Goal: Transaction & Acquisition: Purchase product/service

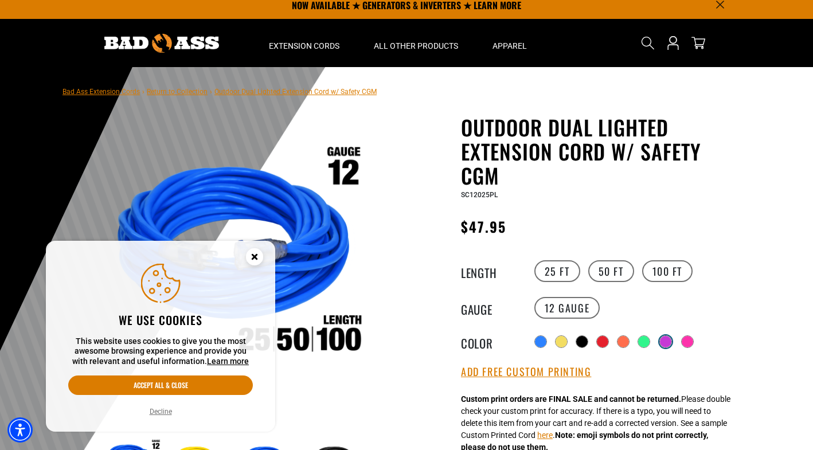
scroll to position [10, 0]
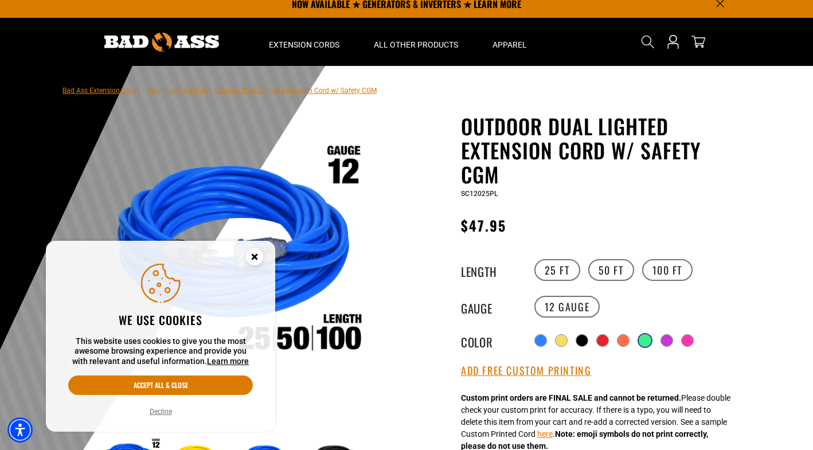
click at [646, 346] on div at bounding box center [644, 340] width 11 height 11
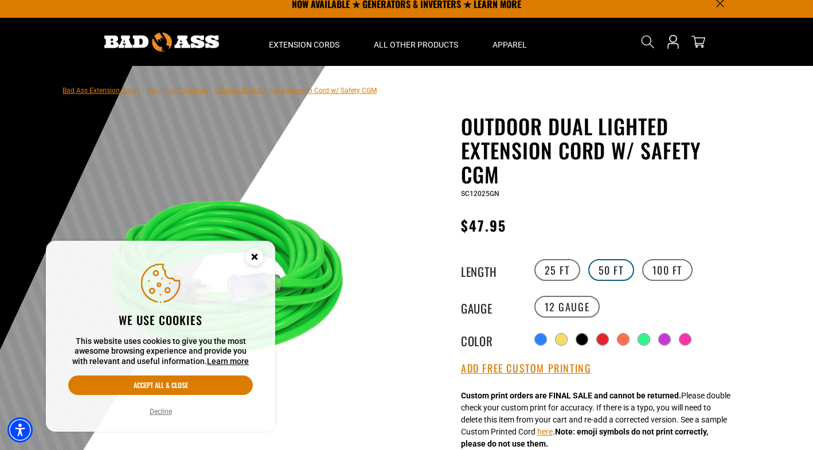
click at [616, 281] on label "50 FT" at bounding box center [611, 270] width 46 height 22
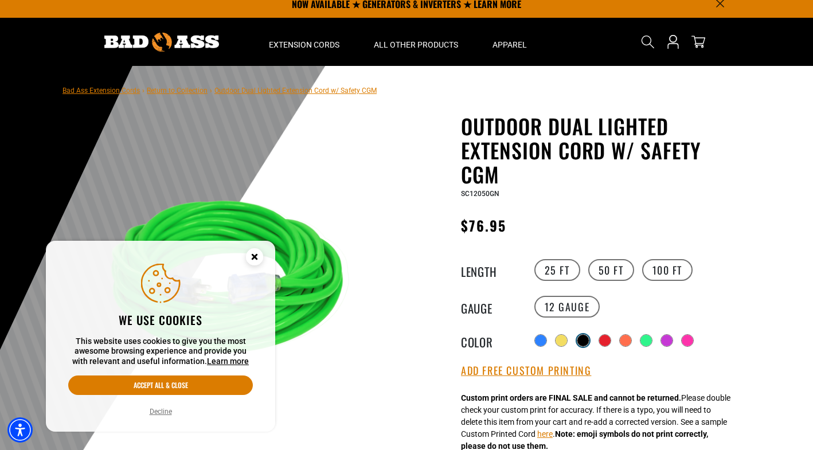
click at [587, 346] on div at bounding box center [582, 340] width 11 height 11
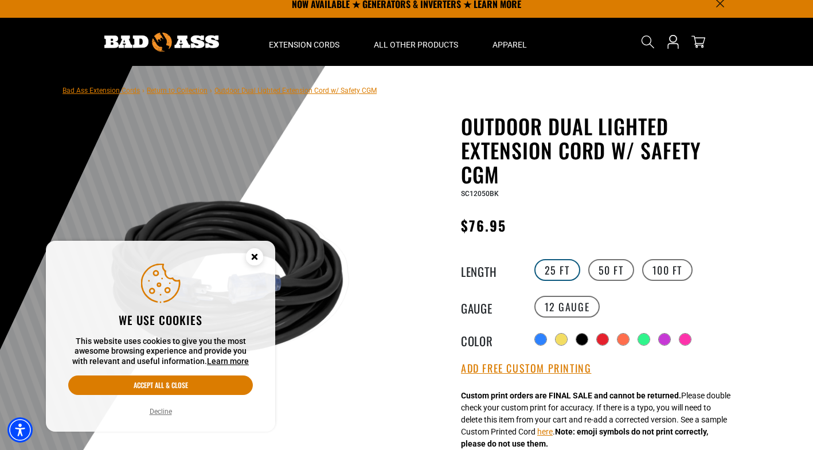
click at [558, 281] on label "25 FT" at bounding box center [557, 270] width 46 height 22
click at [262, 248] on circle "Close this option" at bounding box center [254, 256] width 17 height 17
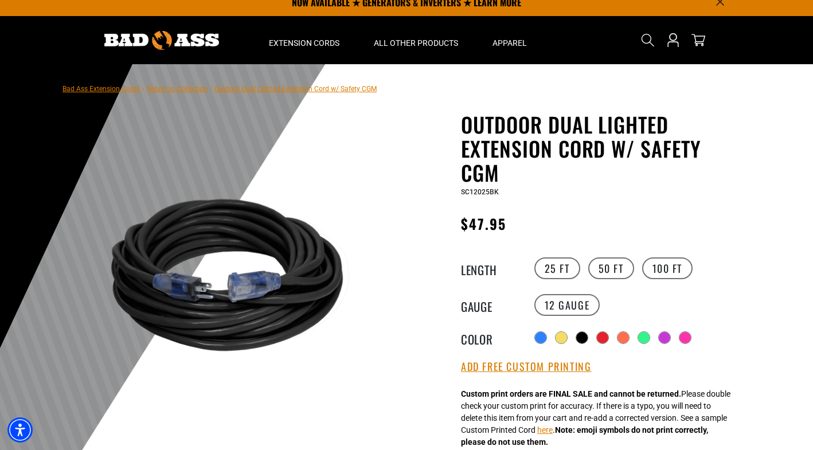
scroll to position [13, 0]
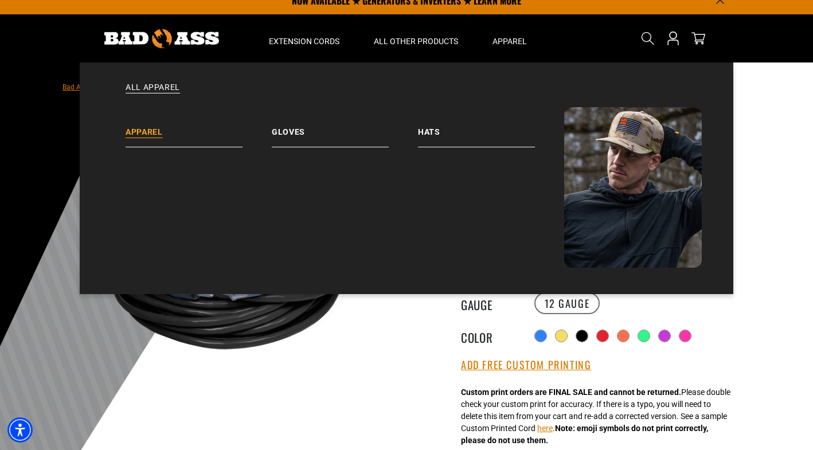
click at [154, 147] on link "Apparel" at bounding box center [198, 127] width 146 height 40
click at [339, 46] on span "Extension Cords" at bounding box center [304, 41] width 70 height 10
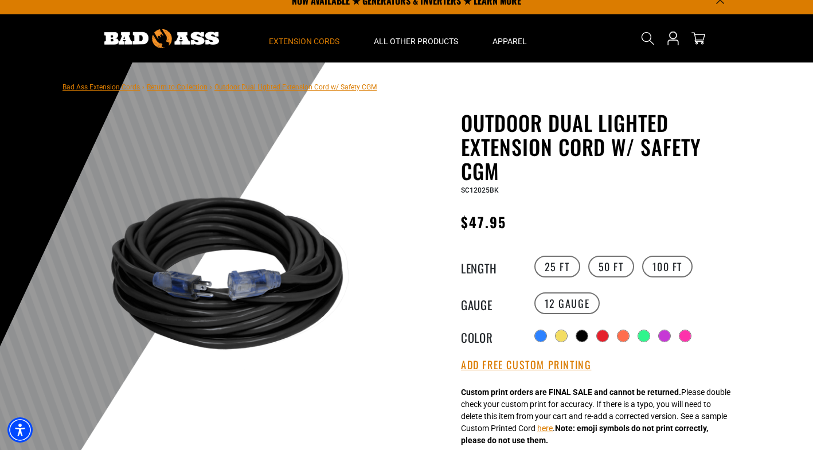
click at [323, 46] on span "Extension Cords" at bounding box center [304, 41] width 70 height 10
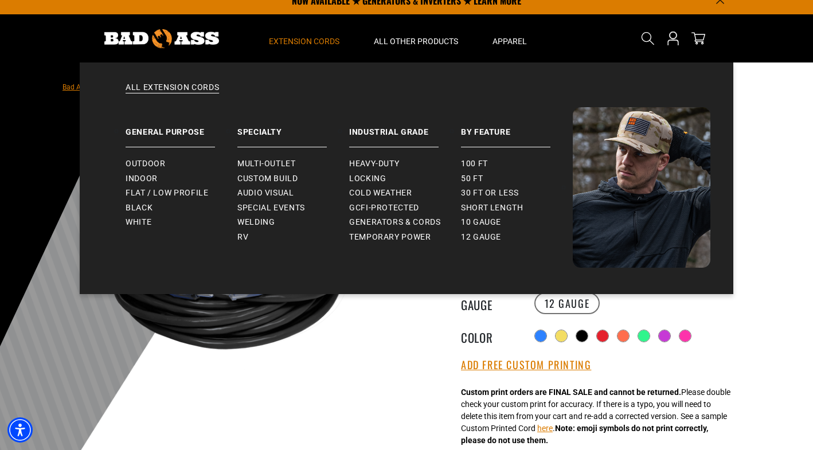
click at [297, 45] on span "Extension Cords" at bounding box center [304, 41] width 70 height 10
